Goal: Task Accomplishment & Management: Complete application form

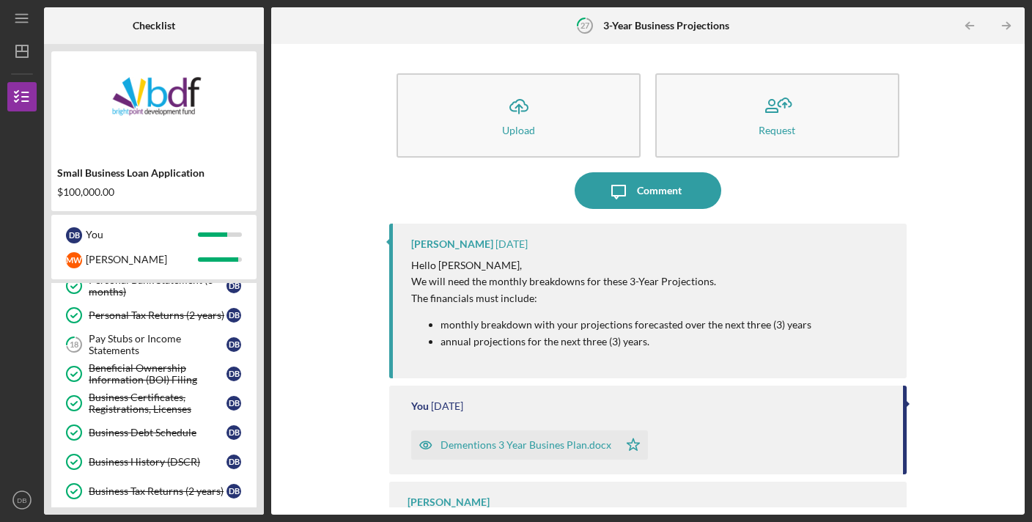
scroll to position [551, 0]
click at [500, 443] on div "Dementions 3 Year Busines Plan.docx" at bounding box center [525, 445] width 171 height 12
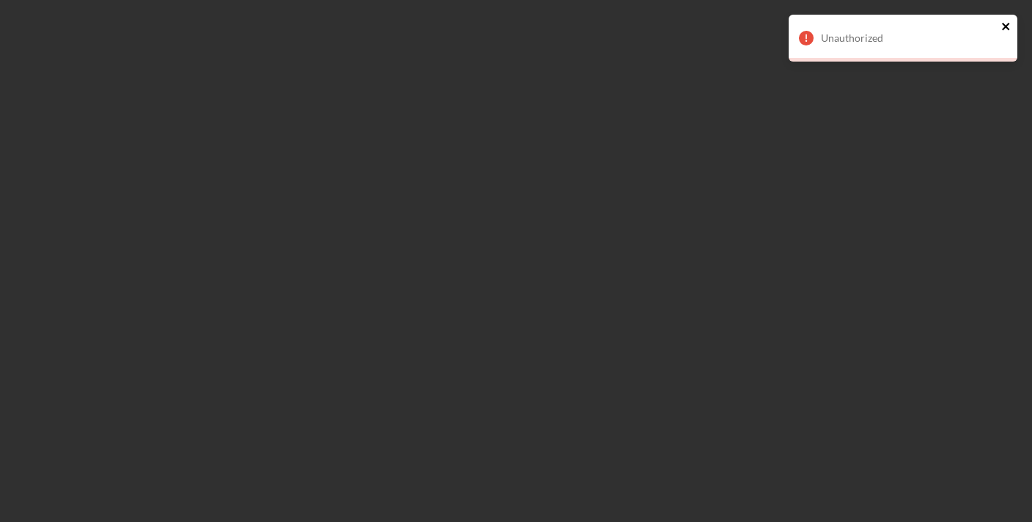
click at [1006, 29] on icon "close" at bounding box center [1006, 27] width 10 height 12
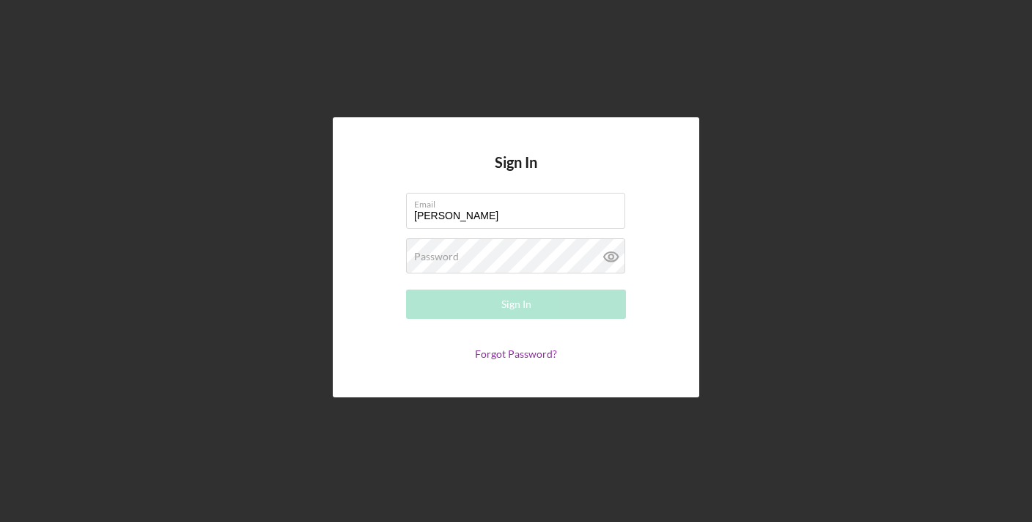
type input "[EMAIL_ADDRESS][DOMAIN_NAME]"
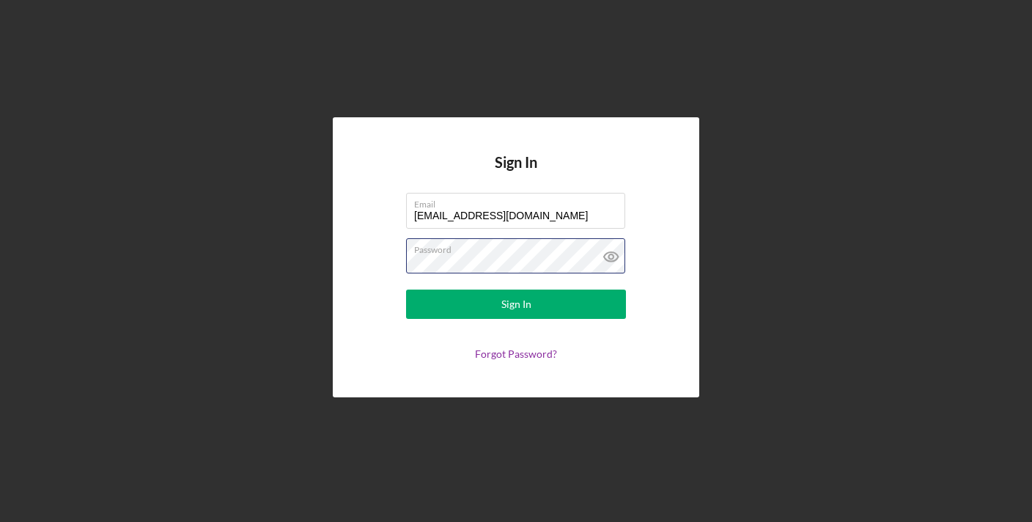
click at [406, 289] on button "Sign In" at bounding box center [516, 303] width 220 height 29
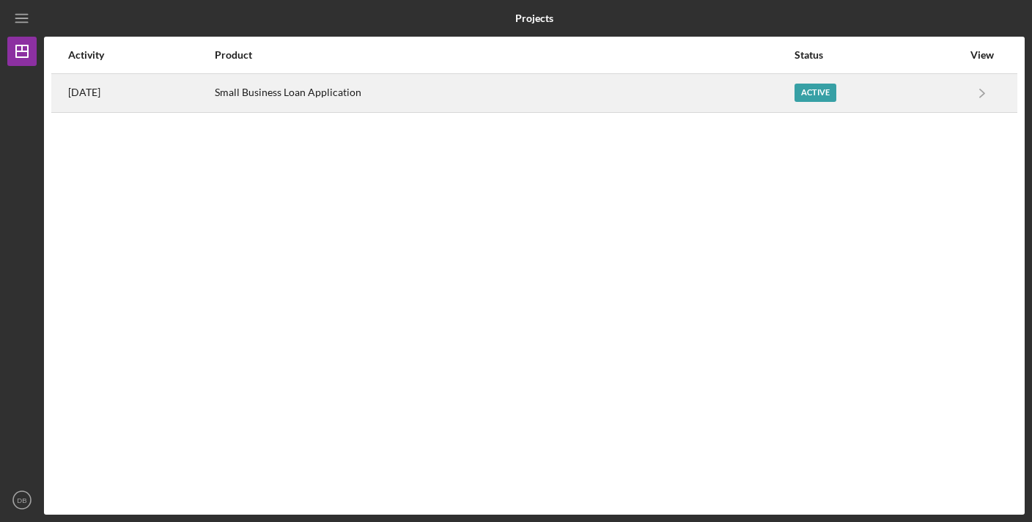
click at [455, 89] on div "Small Business Loan Application" at bounding box center [504, 93] width 578 height 37
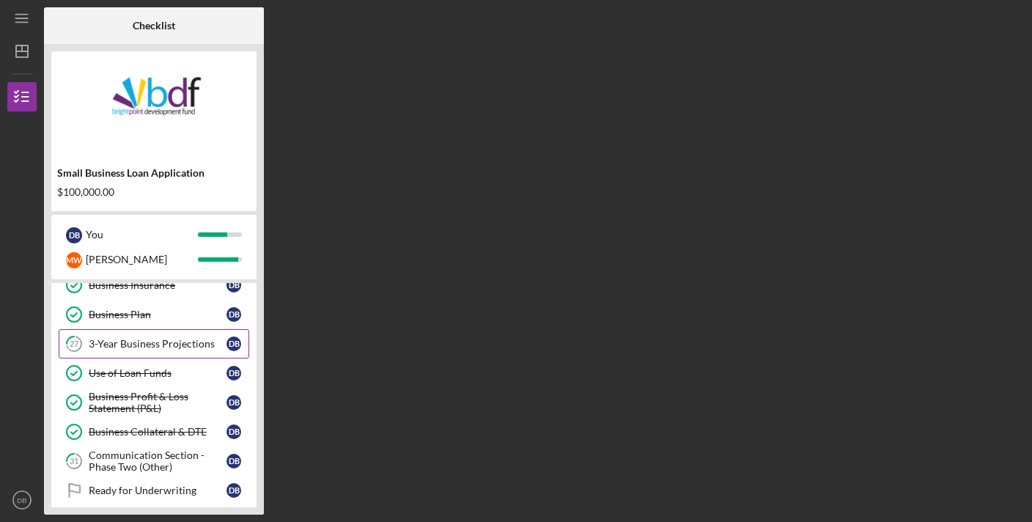
scroll to position [455, 0]
click at [178, 342] on div "3-Year Business Projections" at bounding box center [158, 345] width 138 height 12
